Goal: Check status: Check status

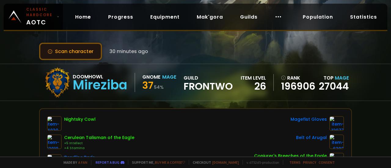
click at [78, 49] on button "Scan character" at bounding box center [70, 51] width 63 height 17
click at [83, 49] on button "Scan character" at bounding box center [70, 51] width 63 height 17
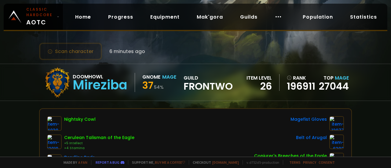
drag, startPoint x: 0, startPoint y: 0, endPoint x: 209, endPoint y: 46, distance: 214.0
click at [209, 46] on div "Scan character 6 minutes ago" at bounding box center [195, 51] width 313 height 17
click at [79, 55] on button "Scan character" at bounding box center [70, 51] width 63 height 17
click at [87, 51] on button "Scan character" at bounding box center [70, 51] width 63 height 17
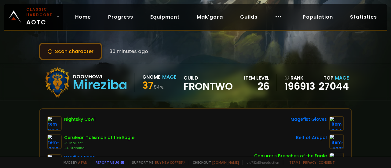
click at [77, 51] on button "Scan character" at bounding box center [70, 51] width 63 height 17
click at [85, 49] on button "Scan character" at bounding box center [70, 51] width 63 height 17
click at [73, 50] on button "Scan character" at bounding box center [70, 51] width 63 height 17
